Goal: Information Seeking & Learning: Get advice/opinions

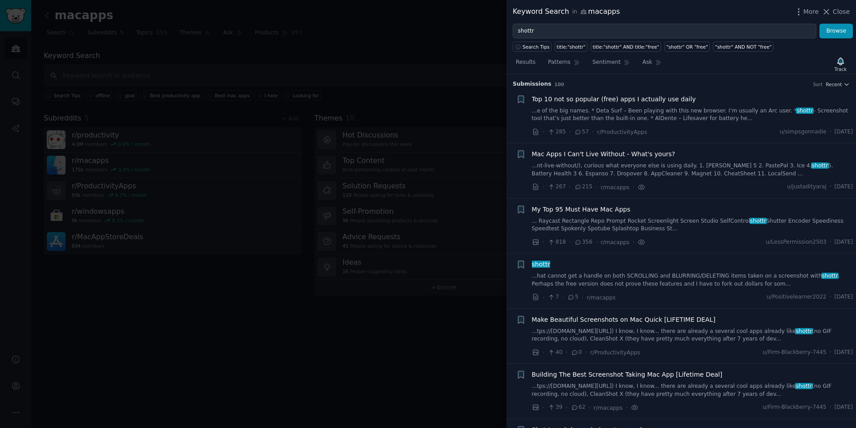
scroll to position [1864, 0]
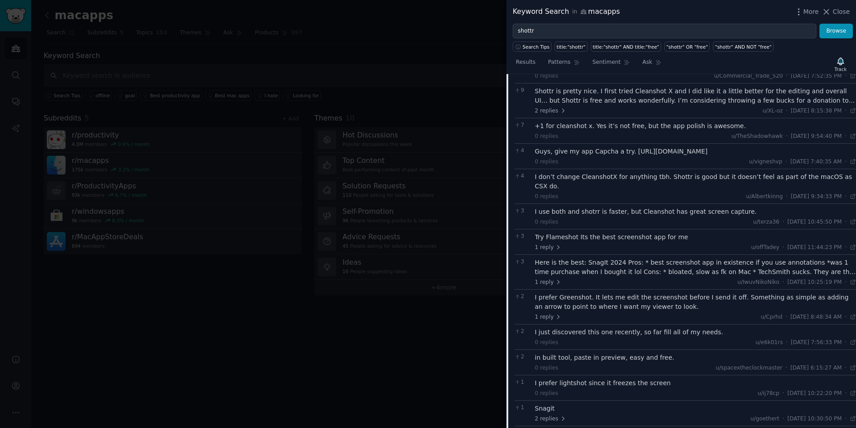
click at [652, 258] on div "Here is the best: SnagIt 2024 Pros: * best screenshot app in existence if you u…" at bounding box center [696, 267] width 322 height 19
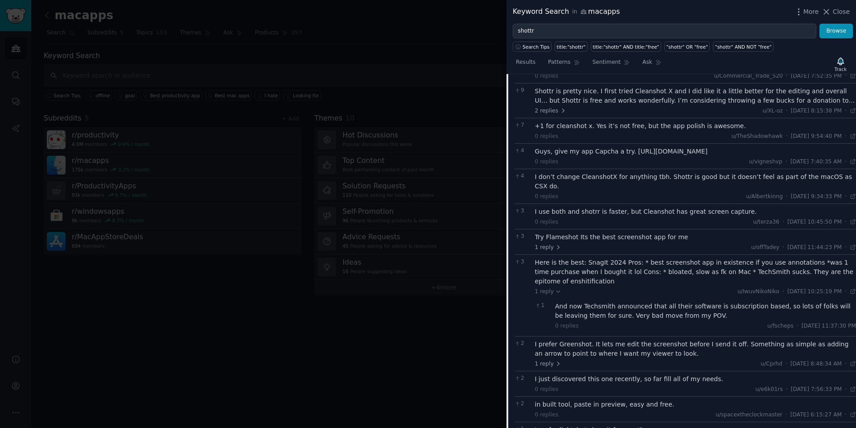
click at [593, 258] on div "Here is the best: SnagIt 2024 Pros: * best screenshot app in existence if you u…" at bounding box center [696, 272] width 322 height 28
click at [555, 288] on icon at bounding box center [558, 291] width 6 height 6
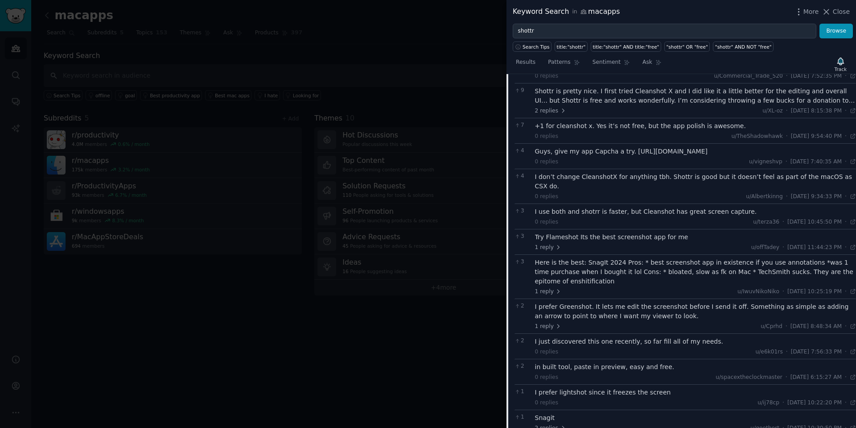
click at [545, 258] on div "Here is the best: SnagIt 2024 Pros: * best screenshot app in existence if you u…" at bounding box center [696, 272] width 322 height 28
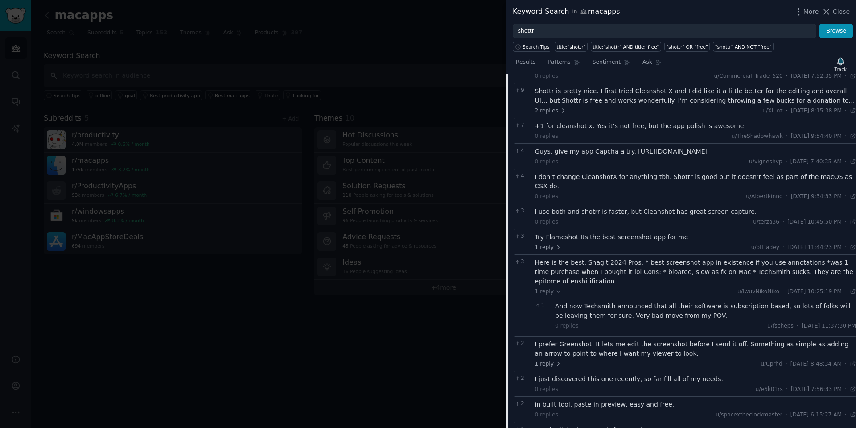
click at [602, 232] on div "Try Flameshot Its the best screenshot app for me" at bounding box center [696, 236] width 322 height 9
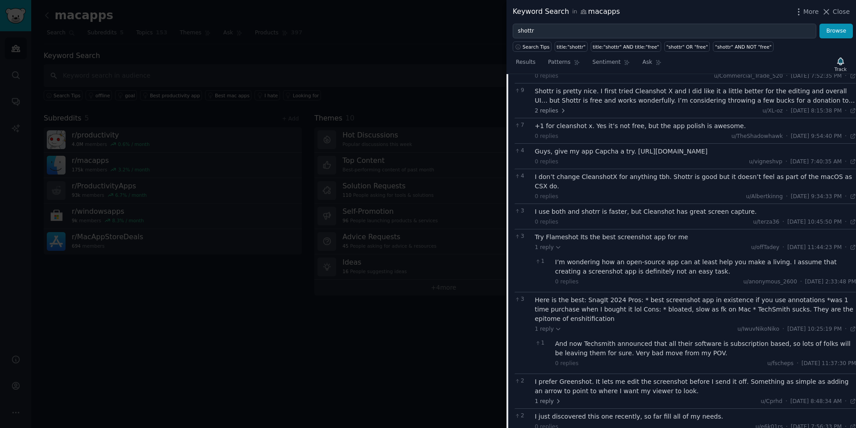
click at [728, 207] on div "I use both and shotrr is faster, but Cleanshot has great screen capture." at bounding box center [696, 211] width 322 height 9
click at [688, 207] on div "I use both and shotrr is faster, but Cleanshot has great screen capture." at bounding box center [696, 211] width 322 height 9
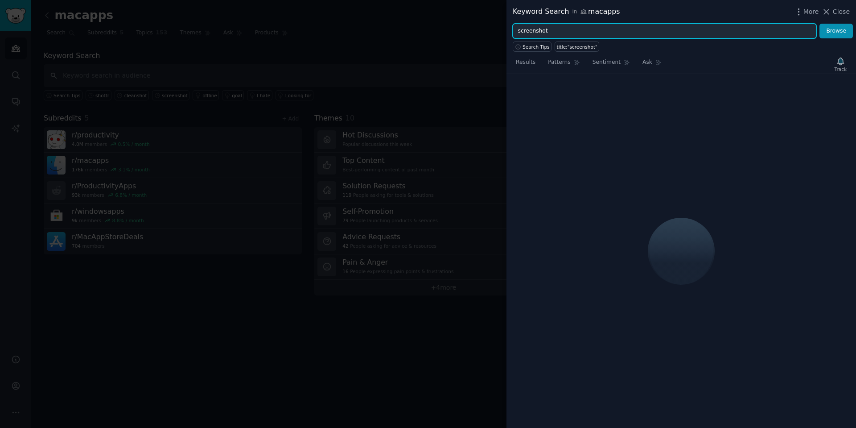
click at [540, 33] on input "screenshot" at bounding box center [665, 31] width 304 height 15
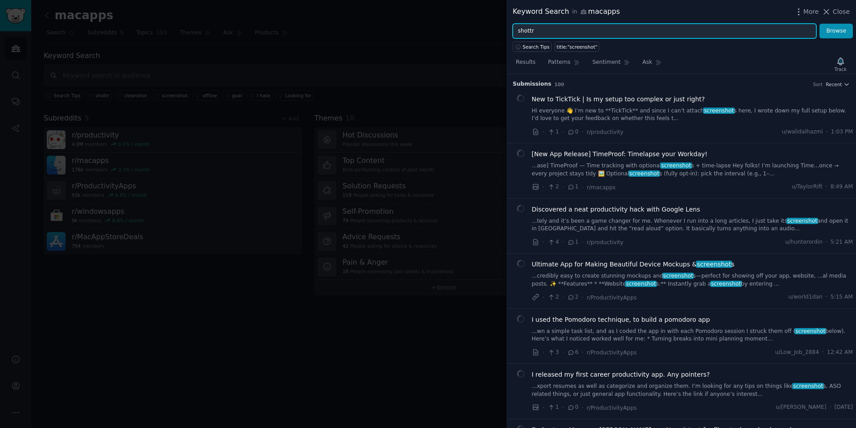
type input "shottr"
click at [820, 24] on button "Browse" at bounding box center [836, 31] width 33 height 15
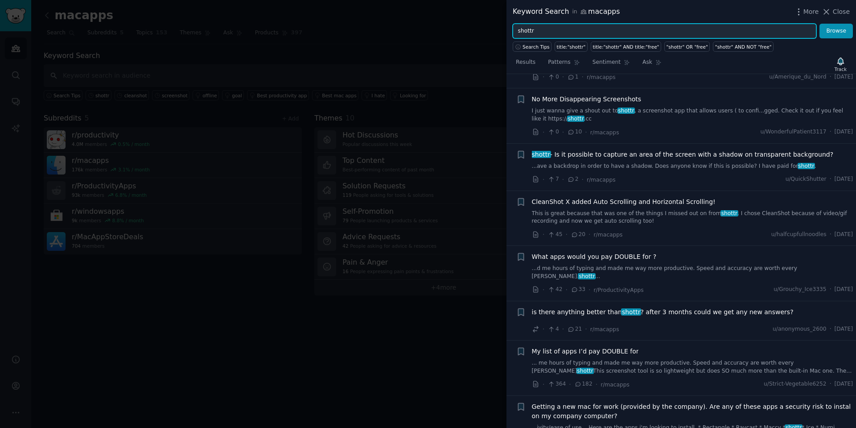
scroll to position [730, 0]
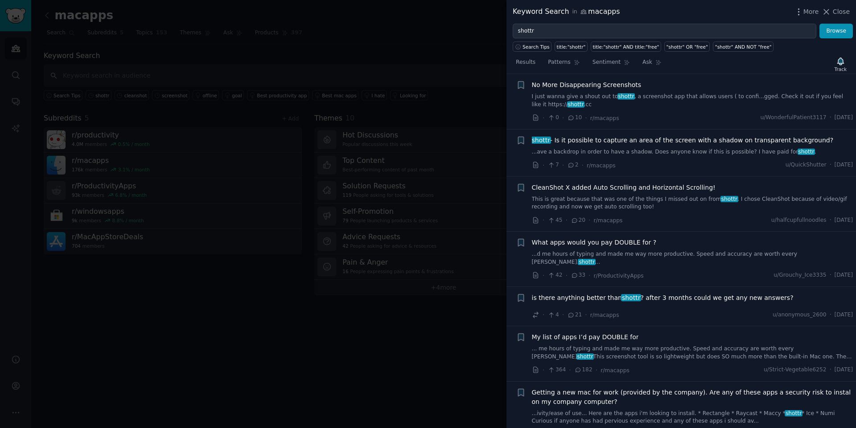
click at [709, 293] on span "is there anything better than shottr ? after 3 months could we get any new answ…" at bounding box center [663, 297] width 262 height 9
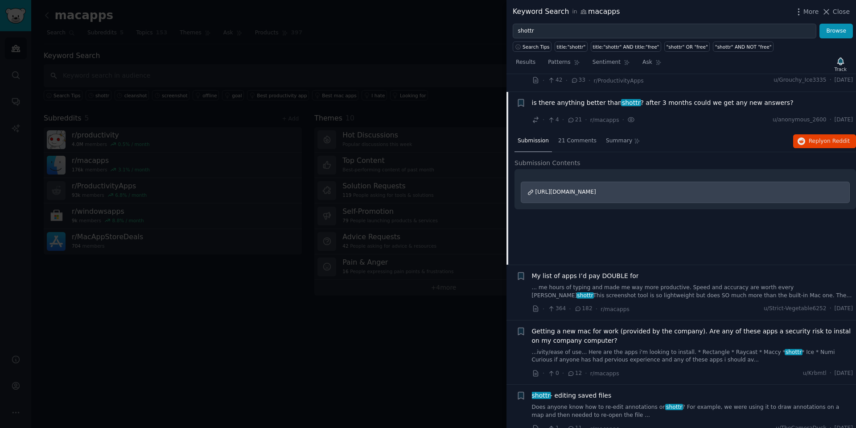
scroll to position [927, 0]
click at [572, 129] on div "21 Comments" at bounding box center [577, 139] width 45 height 21
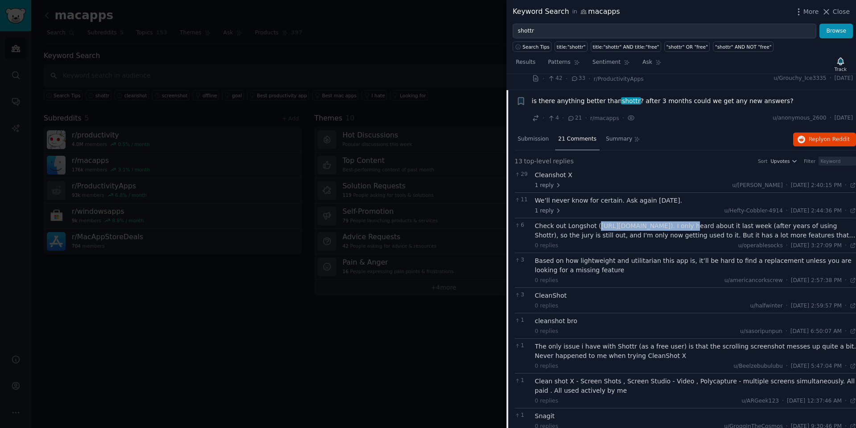
drag, startPoint x: 680, startPoint y: 210, endPoint x: 597, endPoint y: 212, distance: 83.4
click at [597, 221] on div "Check out Longshot (https://longshot.chitaner.com). I only heard about it last …" at bounding box center [696, 230] width 322 height 19
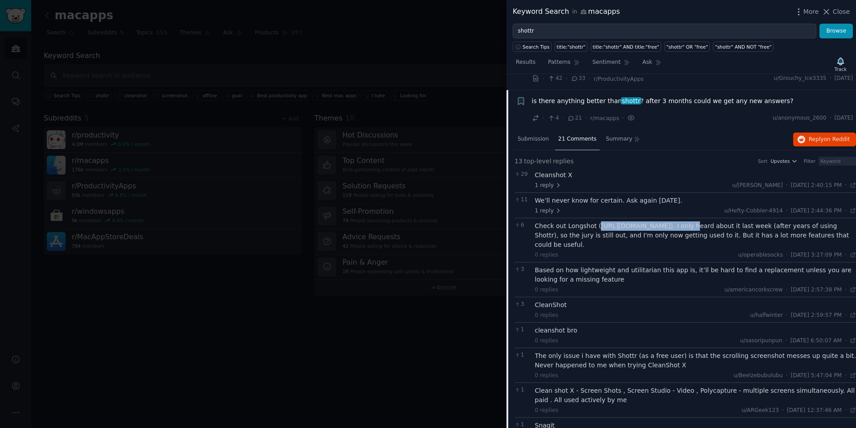
copy div "https://longshot.chitaner.com"
click at [659, 232] on div "Check out Longshot (https://longshot.chitaner.com). I only heard about it last …" at bounding box center [696, 235] width 322 height 28
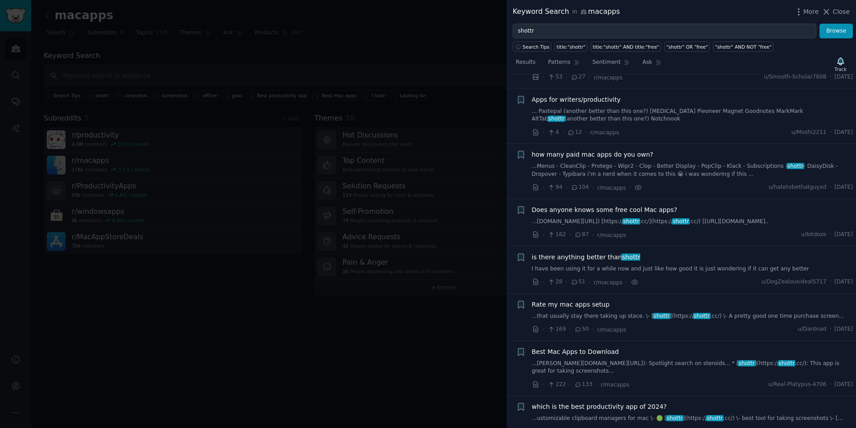
scroll to position [2076, 0]
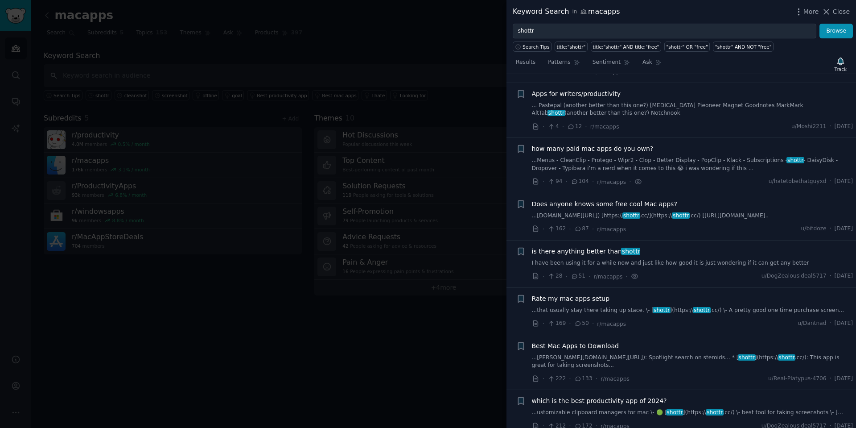
click at [597, 247] on span "is there anything better than shottr" at bounding box center [586, 251] width 109 height 9
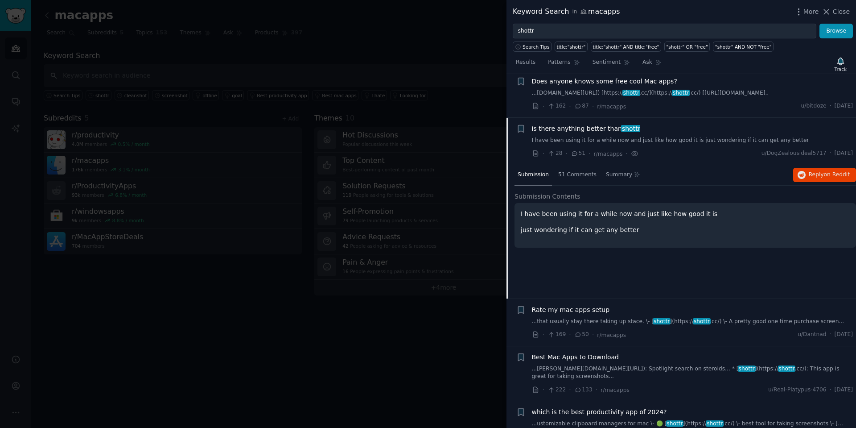
scroll to position [1794, 0]
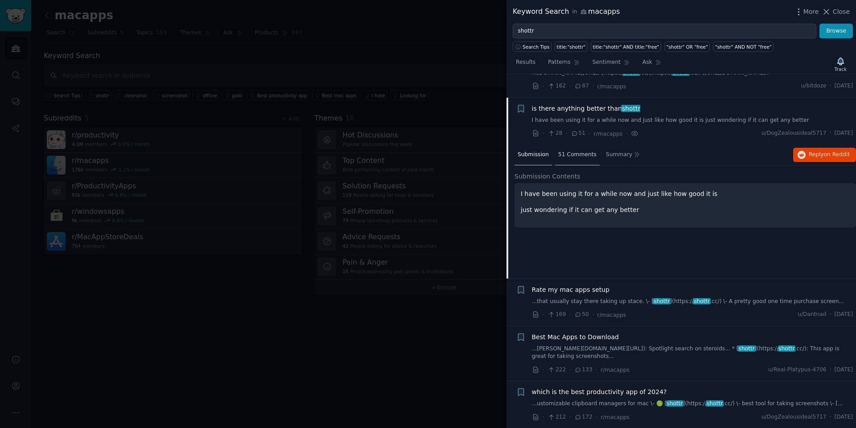
click at [570, 151] on span "51 Comments" at bounding box center [577, 155] width 38 height 8
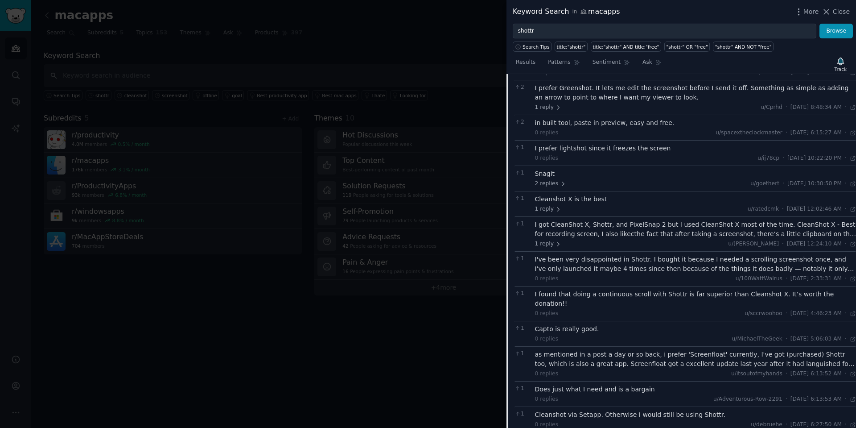
scroll to position [2137, 0]
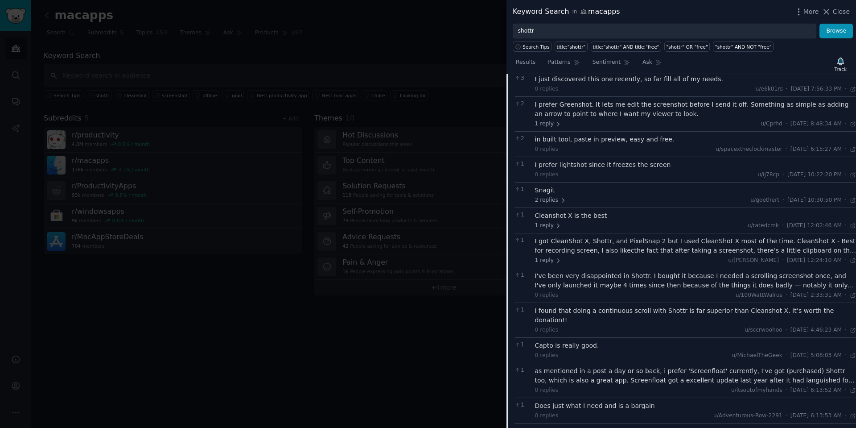
click at [633, 306] on div "I found that doing a continuous scroll with Shottr is far superior than Cleansh…" at bounding box center [696, 315] width 322 height 19
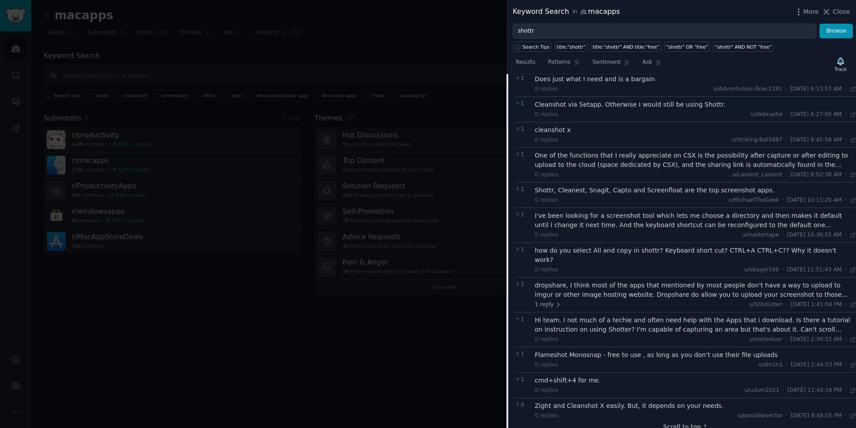
scroll to position [2534, 0]
